Goal: Check status: Check status

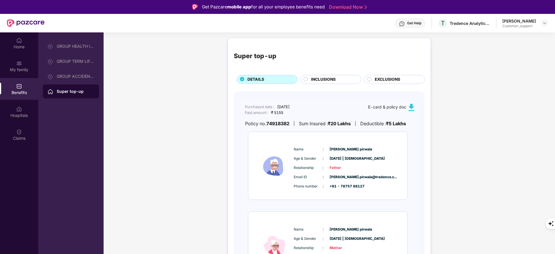
scroll to position [32, 0]
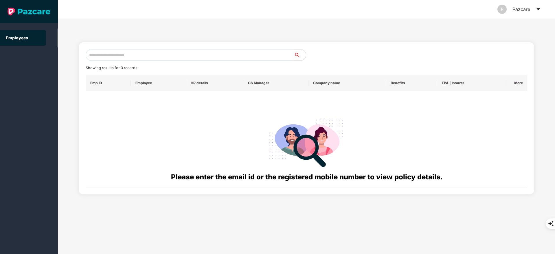
click at [110, 55] on input "text" at bounding box center [190, 55] width 209 height 12
paste input "**********"
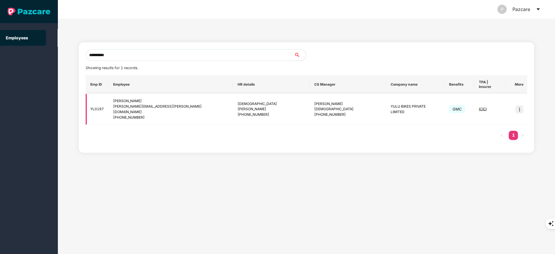
type input "**********"
click at [519, 105] on img at bounding box center [519, 109] width 8 height 8
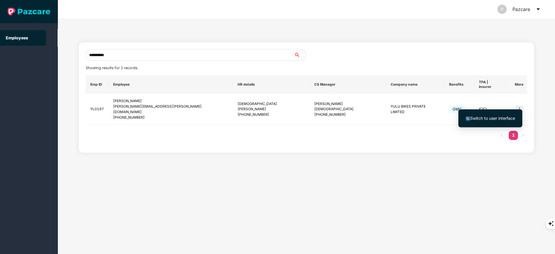
click at [498, 120] on span "Switch to user interface" at bounding box center [492, 118] width 45 height 5
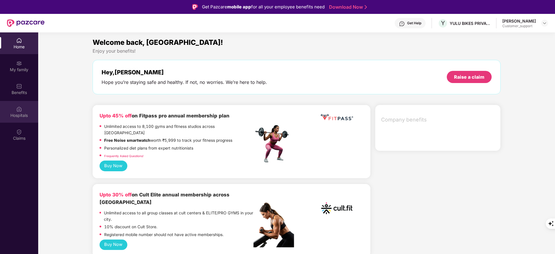
click at [19, 113] on div "Hospitals" at bounding box center [19, 116] width 38 height 6
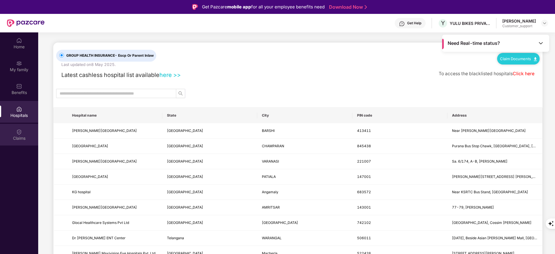
click at [23, 132] on div "Claims" at bounding box center [19, 135] width 38 height 22
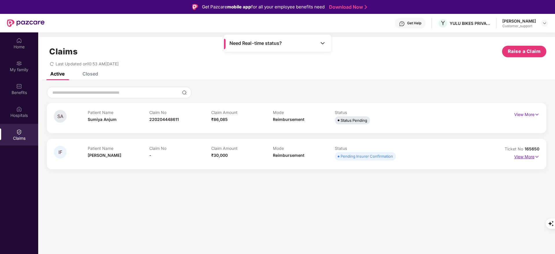
click at [527, 158] on p "View More" at bounding box center [526, 156] width 25 height 8
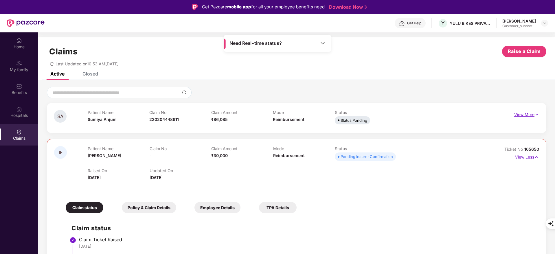
click at [527, 115] on p "View More" at bounding box center [526, 114] width 25 height 8
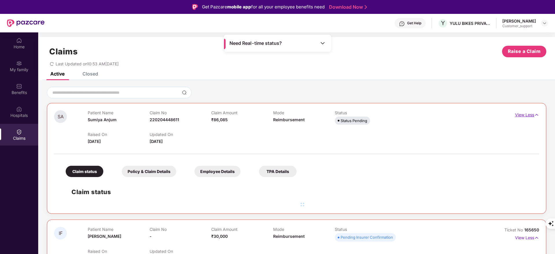
click at [527, 115] on p "View Less" at bounding box center [527, 114] width 24 height 8
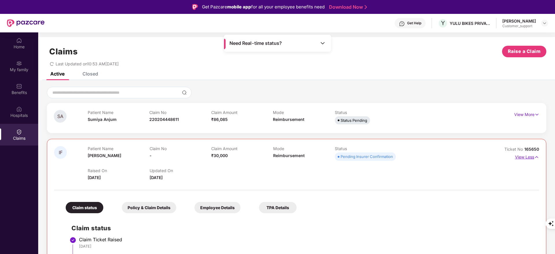
click at [530, 155] on p "View Less" at bounding box center [527, 157] width 24 height 8
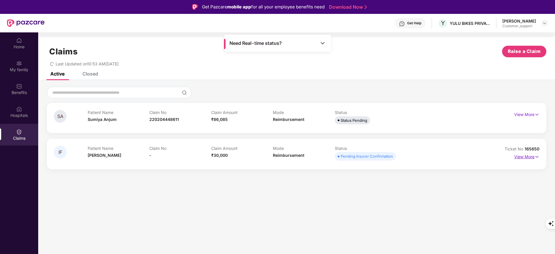
click at [520, 156] on p "View More" at bounding box center [526, 156] width 25 height 8
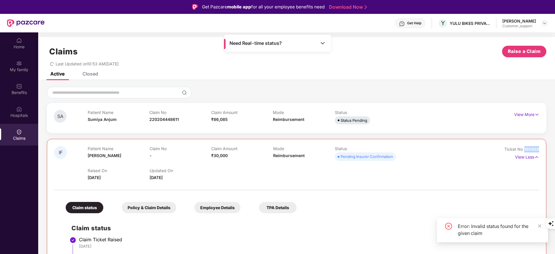
drag, startPoint x: 525, startPoint y: 150, endPoint x: 546, endPoint y: 150, distance: 21.4
click at [546, 150] on div "SA Patient Name [GEOGRAPHIC_DATA] Anjum Claim No 220204448611 Claim Amount ₹86,…" at bounding box center [296, 213] width 517 height 253
copy span "165650"
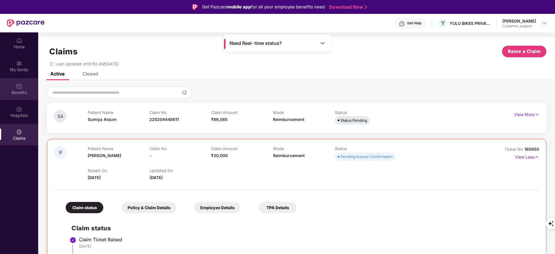
click at [14, 86] on div "Benefits" at bounding box center [19, 89] width 38 height 22
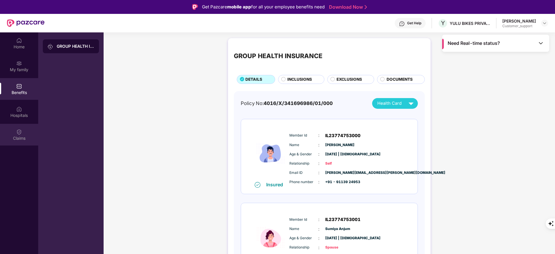
click at [21, 131] on img at bounding box center [19, 132] width 6 height 6
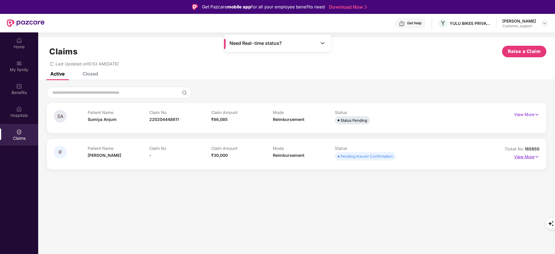
click at [528, 154] on p "View More" at bounding box center [526, 156] width 25 height 8
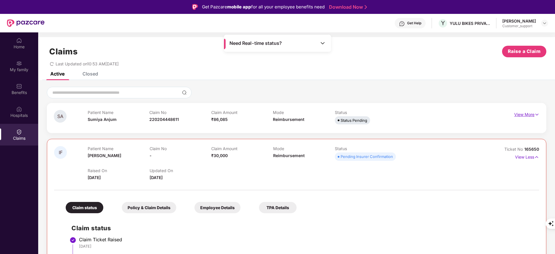
click at [524, 113] on p "View More" at bounding box center [526, 114] width 25 height 8
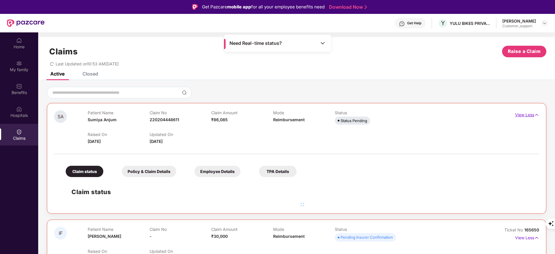
click at [524, 113] on p "View Less" at bounding box center [527, 114] width 24 height 8
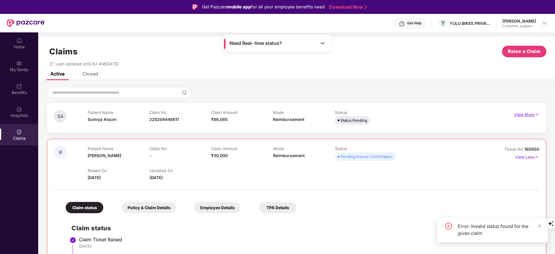
click at [529, 112] on p "View More" at bounding box center [526, 114] width 25 height 8
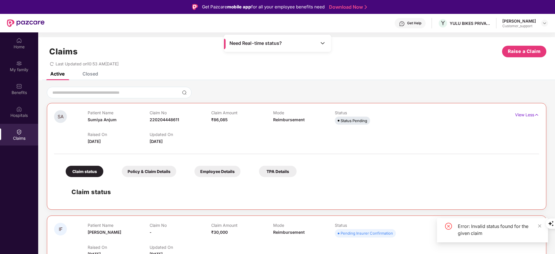
click at [91, 73] on div "Closed" at bounding box center [90, 74] width 16 height 6
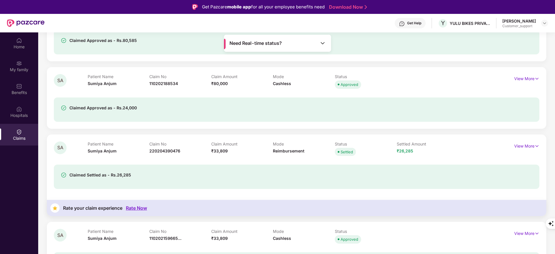
scroll to position [181, 0]
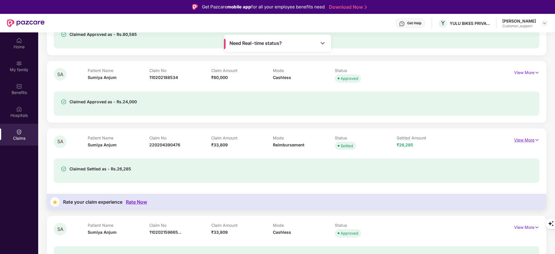
click at [523, 138] on p "View More" at bounding box center [526, 139] width 25 height 8
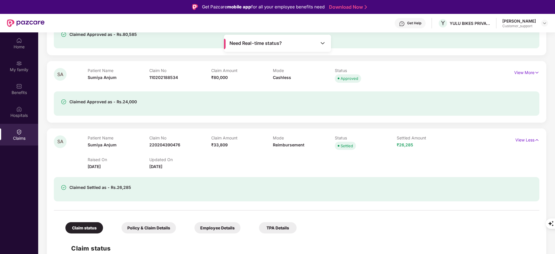
click at [327, 173] on div "Claimed Settled as - Rs.26,285" at bounding box center [297, 186] width 486 height 32
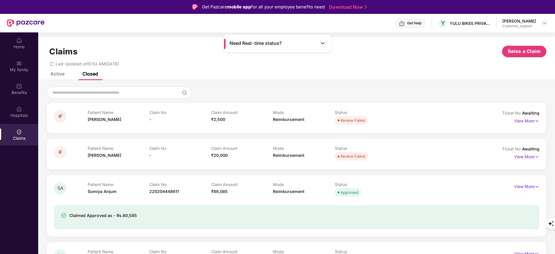
click at [45, 73] on div "Active" at bounding box center [53, 74] width 23 height 6
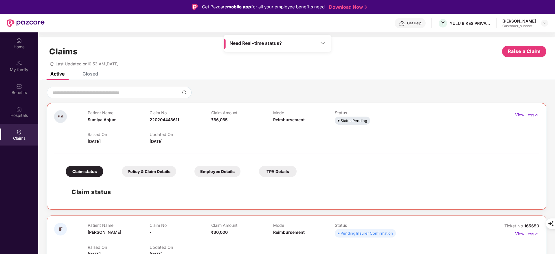
scroll to position [59, 0]
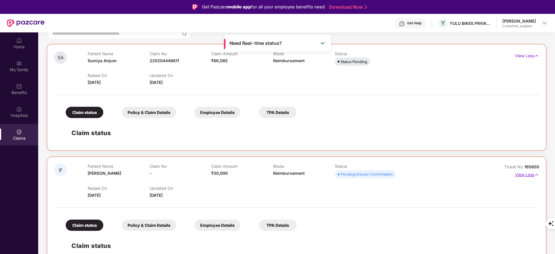
click at [517, 174] on p "View Less" at bounding box center [527, 174] width 24 height 8
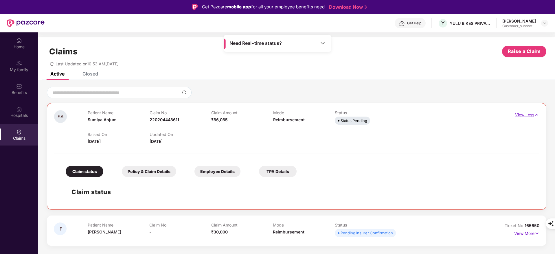
click at [519, 112] on p "View Less" at bounding box center [527, 114] width 24 height 8
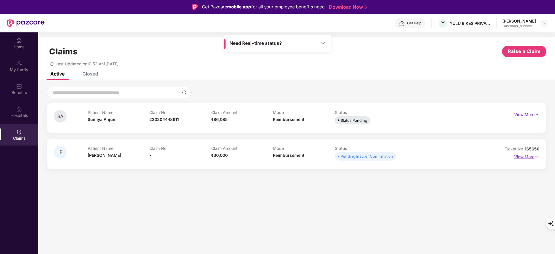
click at [523, 157] on p "View More" at bounding box center [526, 156] width 25 height 8
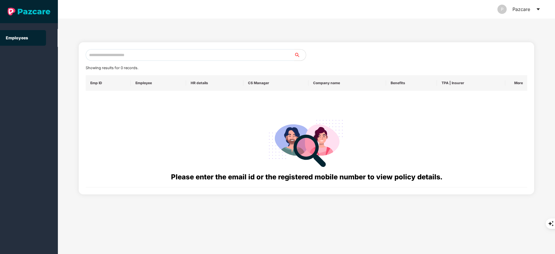
click at [126, 54] on input "text" at bounding box center [190, 55] width 209 height 12
paste input "**********"
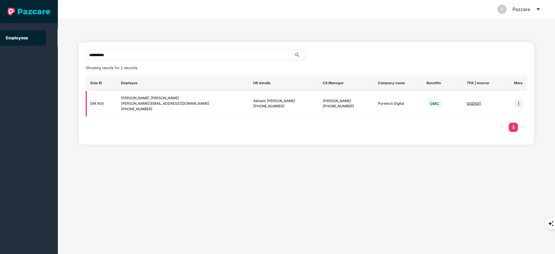
type input "**********"
click at [520, 100] on img at bounding box center [519, 104] width 8 height 8
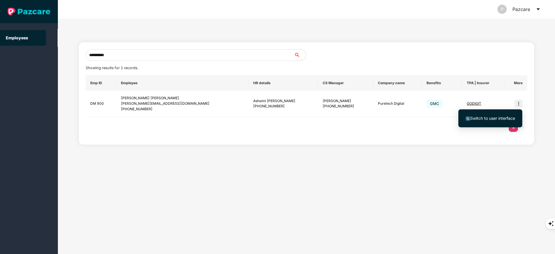
click at [485, 117] on span "Switch to user interface" at bounding box center [492, 118] width 45 height 5
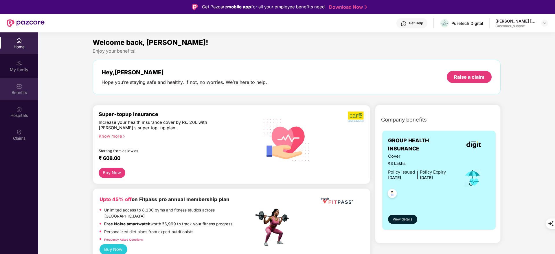
click at [18, 92] on div "Benefits" at bounding box center [19, 93] width 38 height 6
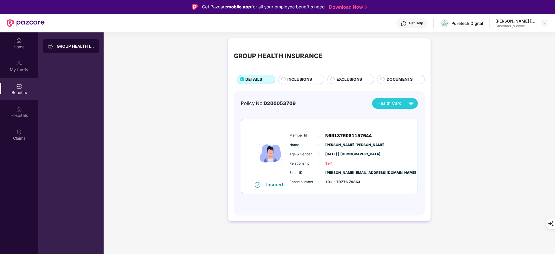
scroll to position [1, 0]
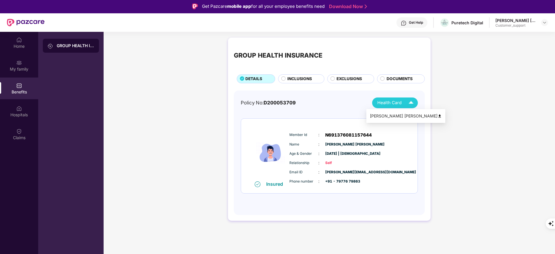
click at [438, 115] on img at bounding box center [440, 116] width 4 height 4
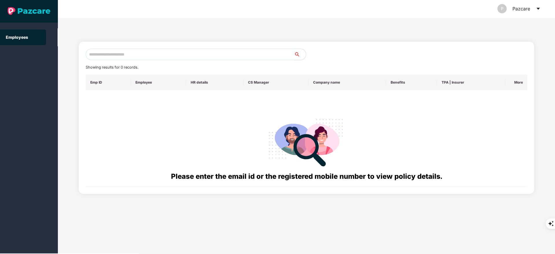
scroll to position [0, 0]
click at [109, 59] on input "text" at bounding box center [190, 55] width 209 height 12
paste input "**********"
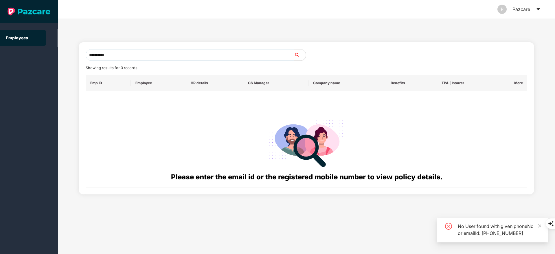
type input "**********"
